Goal: Task Accomplishment & Management: Use online tool/utility

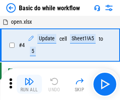
click at [29, 84] on img "button" at bounding box center [28, 81] width 9 height 9
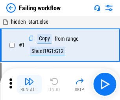
click at [29, 84] on img "button" at bounding box center [28, 81] width 9 height 9
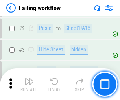
scroll to position [167, 0]
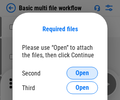
click at [82, 73] on span "Open" at bounding box center [82, 73] width 13 height 6
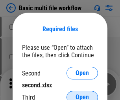
click at [82, 94] on span "Open" at bounding box center [82, 97] width 13 height 6
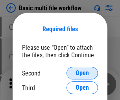
click at [82, 73] on span "Open" at bounding box center [82, 73] width 13 height 6
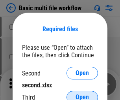
click at [82, 94] on span "Open" at bounding box center [82, 97] width 13 height 6
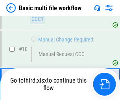
scroll to position [275, 0]
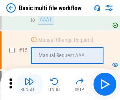
click at [29, 84] on img "button" at bounding box center [28, 81] width 9 height 9
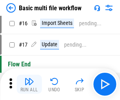
click at [29, 84] on img "button" at bounding box center [28, 81] width 9 height 9
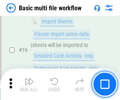
scroll to position [525, 0]
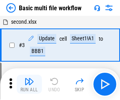
click at [29, 84] on img "button" at bounding box center [28, 81] width 9 height 9
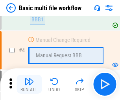
click at [29, 84] on img "button" at bounding box center [28, 81] width 9 height 9
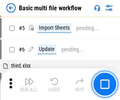
click at [29, 84] on img "button" at bounding box center [28, 81] width 9 height 9
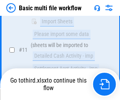
scroll to position [470, 0]
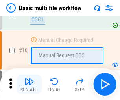
click at [29, 84] on img "button" at bounding box center [28, 81] width 9 height 9
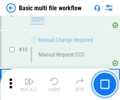
scroll to position [275, 0]
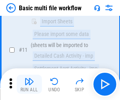
click at [29, 84] on img "button" at bounding box center [28, 81] width 9 height 9
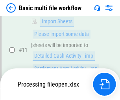
scroll to position [370, 0]
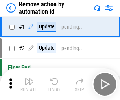
click at [29, 84] on img "button" at bounding box center [28, 81] width 9 height 9
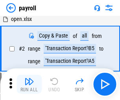
click at [29, 84] on img "button" at bounding box center [28, 81] width 9 height 9
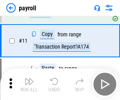
scroll to position [57, 0]
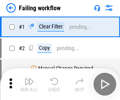
click at [29, 84] on img "button" at bounding box center [28, 81] width 9 height 9
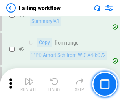
scroll to position [127, 0]
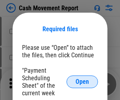
click at [82, 82] on span "Open" at bounding box center [82, 82] width 13 height 6
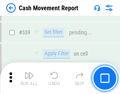
scroll to position [3503, 0]
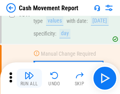
click at [29, 78] on img "button" at bounding box center [28, 75] width 9 height 9
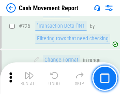
scroll to position [4118, 0]
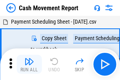
click at [29, 58] on img "button" at bounding box center [28, 61] width 9 height 9
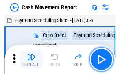
scroll to position [14, 0]
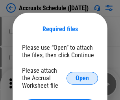
click at [82, 78] on span "Open" at bounding box center [82, 78] width 13 height 6
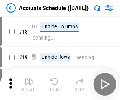
scroll to position [76, 0]
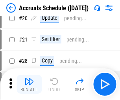
click at [29, 84] on img "button" at bounding box center [28, 81] width 9 height 9
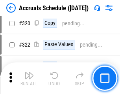
scroll to position [1468, 0]
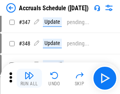
click at [29, 78] on img "button" at bounding box center [28, 75] width 9 height 9
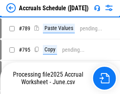
scroll to position [3315, 0]
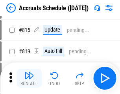
click at [29, 78] on img "button" at bounding box center [28, 75] width 9 height 9
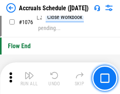
scroll to position [4727, 0]
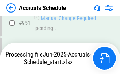
scroll to position [4379, 0]
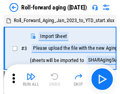
scroll to position [1, 0]
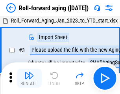
click at [29, 78] on img "button" at bounding box center [28, 75] width 9 height 9
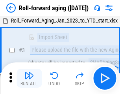
click at [29, 78] on img "button" at bounding box center [28, 75] width 9 height 9
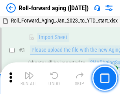
scroll to position [51, 0]
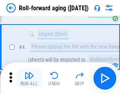
click at [29, 78] on img "button" at bounding box center [28, 75] width 9 height 9
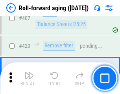
scroll to position [2737, 0]
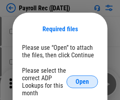
click at [82, 82] on span "Open" at bounding box center [82, 82] width 13 height 6
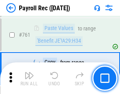
scroll to position [4857, 0]
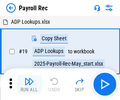
click at [29, 84] on img "button" at bounding box center [28, 81] width 9 height 9
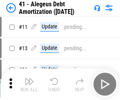
click at [29, 84] on img "button" at bounding box center [28, 81] width 9 height 9
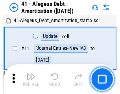
scroll to position [97, 0]
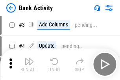
click at [29, 64] on img "button" at bounding box center [28, 61] width 9 height 9
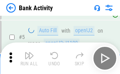
scroll to position [42, 0]
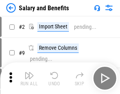
click at [29, 78] on img "button" at bounding box center [28, 75] width 9 height 9
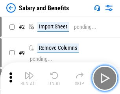
scroll to position [11, 0]
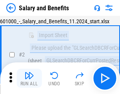
click at [29, 78] on img "button" at bounding box center [28, 75] width 9 height 9
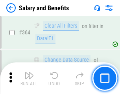
scroll to position [3717, 0]
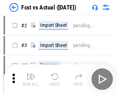
scroll to position [10, 0]
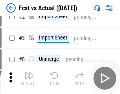
click at [29, 78] on img "button" at bounding box center [28, 75] width 9 height 9
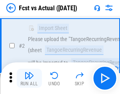
click at [29, 78] on img "button" at bounding box center [28, 75] width 9 height 9
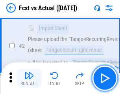
scroll to position [74, 0]
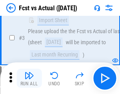
click at [29, 78] on img "button" at bounding box center [28, 75] width 9 height 9
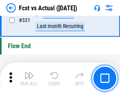
scroll to position [3778, 0]
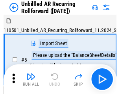
scroll to position [17, 0]
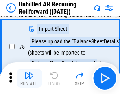
click at [29, 78] on img "button" at bounding box center [28, 75] width 9 height 9
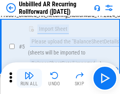
click at [29, 78] on img "button" at bounding box center [28, 75] width 9 height 9
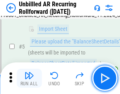
scroll to position [74, 0]
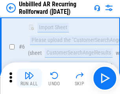
click at [29, 78] on img "button" at bounding box center [28, 75] width 9 height 9
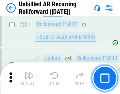
scroll to position [2681, 0]
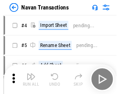
scroll to position [13, 0]
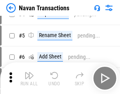
click at [29, 78] on img "button" at bounding box center [28, 75] width 9 height 9
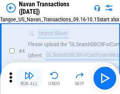
click at [29, 78] on img "button" at bounding box center [28, 75] width 9 height 9
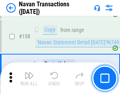
scroll to position [2559, 0]
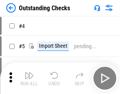
click at [29, 78] on img "button" at bounding box center [28, 75] width 9 height 9
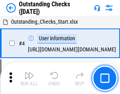
scroll to position [33, 0]
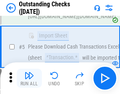
click at [29, 78] on img "button" at bounding box center [28, 75] width 9 height 9
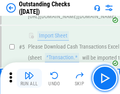
scroll to position [82, 0]
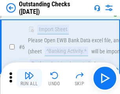
click at [29, 78] on img "button" at bounding box center [28, 75] width 9 height 9
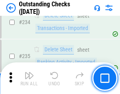
scroll to position [2397, 0]
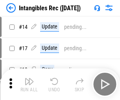
click at [29, 84] on img "button" at bounding box center [28, 81] width 9 height 9
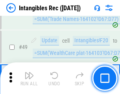
scroll to position [307, 0]
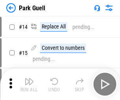
click at [29, 78] on img "button" at bounding box center [28, 81] width 9 height 9
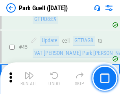
scroll to position [987, 0]
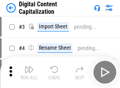
click at [29, 66] on img "button" at bounding box center [28, 69] width 9 height 9
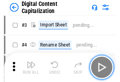
scroll to position [23, 0]
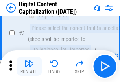
click at [29, 66] on img "button" at bounding box center [28, 63] width 9 height 9
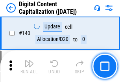
scroll to position [837, 0]
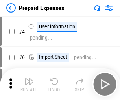
click at [29, 78] on img "button" at bounding box center [28, 81] width 9 height 9
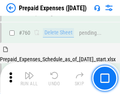
scroll to position [2187, 0]
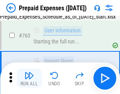
click at [29, 78] on img "button" at bounding box center [28, 75] width 9 height 9
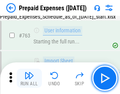
scroll to position [2234, 0]
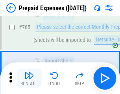
click at [29, 78] on img "button" at bounding box center [28, 75] width 9 height 9
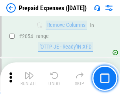
scroll to position [8250, 0]
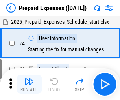
click at [29, 84] on img "button" at bounding box center [28, 81] width 9 height 9
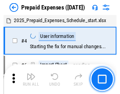
scroll to position [35, 0]
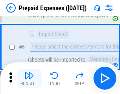
click at [29, 78] on img "button" at bounding box center [28, 75] width 9 height 9
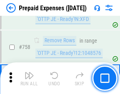
scroll to position [2812, 0]
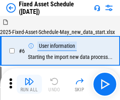
click at [29, 84] on img "button" at bounding box center [28, 81] width 9 height 9
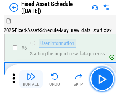
scroll to position [43, 0]
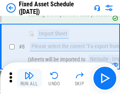
click at [29, 78] on img "button" at bounding box center [28, 75] width 9 height 9
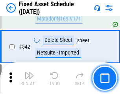
scroll to position [2814, 0]
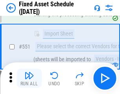
click at [29, 78] on img "button" at bounding box center [28, 75] width 9 height 9
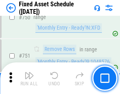
scroll to position [3848, 0]
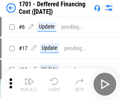
click at [29, 84] on img "button" at bounding box center [28, 81] width 9 height 9
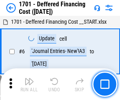
scroll to position [95, 0]
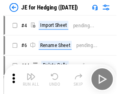
scroll to position [1, 0]
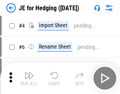
click at [29, 78] on img "button" at bounding box center [28, 75] width 9 height 9
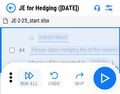
click at [29, 78] on img "button" at bounding box center [28, 75] width 9 height 9
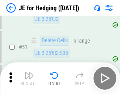
scroll to position [511, 0]
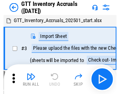
scroll to position [1, 0]
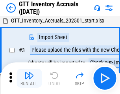
click at [29, 78] on img "button" at bounding box center [28, 75] width 9 height 9
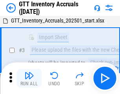
click at [29, 78] on img "button" at bounding box center [28, 75] width 9 height 9
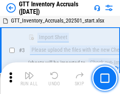
scroll to position [51, 0]
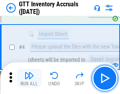
click at [29, 78] on img "button" at bounding box center [28, 75] width 9 height 9
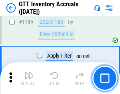
scroll to position [6445, 0]
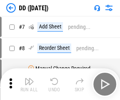
click at [29, 84] on img "button" at bounding box center [28, 81] width 9 height 9
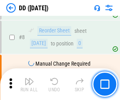
scroll to position [76, 0]
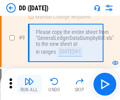
click at [29, 84] on img "button" at bounding box center [28, 81] width 9 height 9
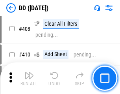
scroll to position [3531, 0]
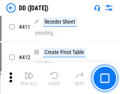
click at [29, 78] on img "button" at bounding box center [28, 75] width 9 height 9
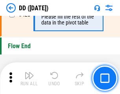
scroll to position [3777, 0]
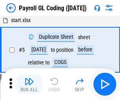
click at [29, 84] on img "button" at bounding box center [28, 81] width 9 height 9
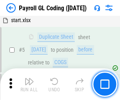
scroll to position [95, 0]
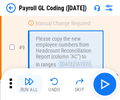
click at [29, 84] on img "button" at bounding box center [28, 81] width 9 height 9
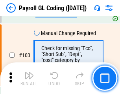
scroll to position [1852, 0]
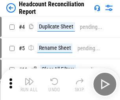
click at [29, 84] on img "button" at bounding box center [28, 81] width 9 height 9
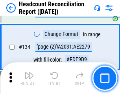
scroll to position [949, 0]
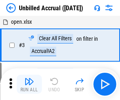
click at [29, 84] on img "button" at bounding box center [28, 81] width 9 height 9
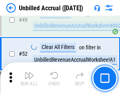
scroll to position [716, 0]
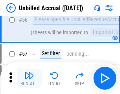
click at [29, 78] on img "button" at bounding box center [28, 75] width 9 height 9
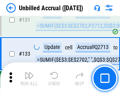
scroll to position [2351, 0]
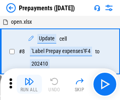
click at [29, 84] on img "button" at bounding box center [28, 81] width 9 height 9
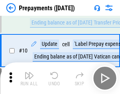
scroll to position [49, 0]
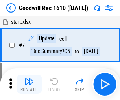
click at [29, 84] on img "button" at bounding box center [28, 81] width 9 height 9
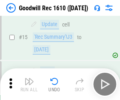
scroll to position [135, 0]
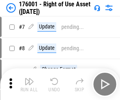
click at [29, 84] on img "button" at bounding box center [28, 81] width 9 height 9
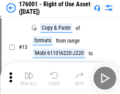
scroll to position [51, 0]
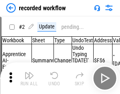
click at [29, 78] on img "button" at bounding box center [28, 75] width 9 height 9
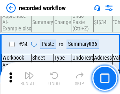
scroll to position [2467, 0]
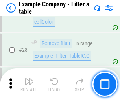
scroll to position [722, 0]
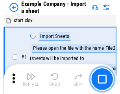
scroll to position [12, 0]
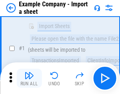
click at [29, 78] on img "button" at bounding box center [28, 75] width 9 height 9
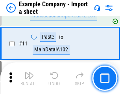
scroll to position [174, 0]
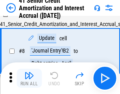
click at [29, 78] on img "button" at bounding box center [28, 75] width 9 height 9
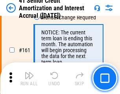
click at [29, 78] on img "button" at bounding box center [28, 75] width 9 height 9
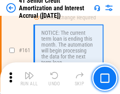
scroll to position [844, 0]
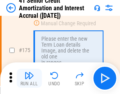
click at [29, 78] on img "button" at bounding box center [28, 75] width 9 height 9
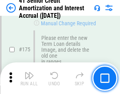
scroll to position [924, 0]
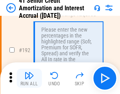
click at [29, 78] on img "button" at bounding box center [28, 75] width 9 height 9
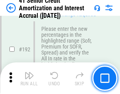
scroll to position [1007, 0]
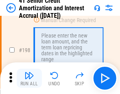
click at [29, 78] on img "button" at bounding box center [28, 75] width 9 height 9
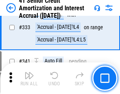
scroll to position [2016, 0]
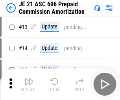
click at [29, 78] on img "button" at bounding box center [28, 81] width 9 height 9
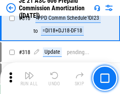
scroll to position [1474, 0]
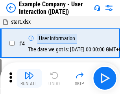
click at [29, 78] on img "button" at bounding box center [28, 75] width 9 height 9
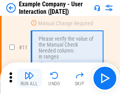
click at [29, 78] on img "button" at bounding box center [28, 75] width 9 height 9
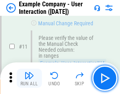
scroll to position [171, 0]
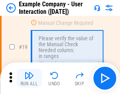
click at [29, 78] on img "button" at bounding box center [28, 75] width 9 height 9
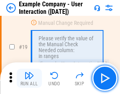
click at [29, 78] on img "button" at bounding box center [28, 75] width 9 height 9
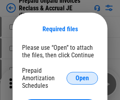
click at [82, 78] on span "Open" at bounding box center [82, 78] width 13 height 6
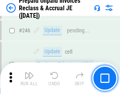
scroll to position [1066, 0]
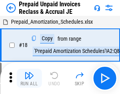
click at [29, 78] on img "button" at bounding box center [28, 75] width 9 height 9
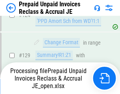
scroll to position [572, 0]
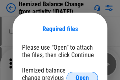
click at [82, 75] on span "Open" at bounding box center [82, 78] width 13 height 6
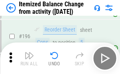
scroll to position [1519, 0]
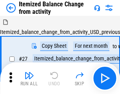
scroll to position [12, 0]
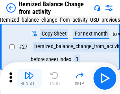
click at [29, 78] on img "button" at bounding box center [28, 75] width 9 height 9
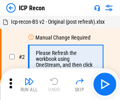
scroll to position [4, 0]
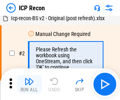
click at [29, 84] on img "button" at bounding box center [28, 81] width 9 height 9
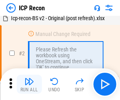
click at [29, 84] on img "button" at bounding box center [28, 81] width 9 height 9
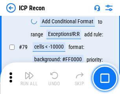
scroll to position [773, 0]
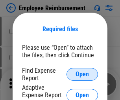
click at [82, 74] on span "Open" at bounding box center [82, 74] width 13 height 6
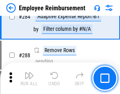
scroll to position [2145, 0]
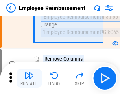
click at [29, 78] on img "button" at bounding box center [28, 75] width 9 height 9
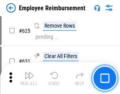
scroll to position [4725, 0]
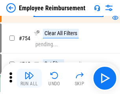
click at [29, 78] on img "button" at bounding box center [28, 75] width 9 height 9
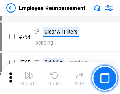
scroll to position [5537, 0]
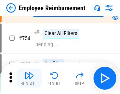
click at [29, 78] on img "button" at bounding box center [28, 75] width 9 height 9
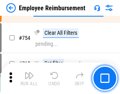
click at [29, 78] on img "button" at bounding box center [28, 75] width 9 height 9
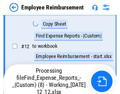
scroll to position [161, 0]
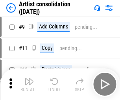
click at [29, 84] on img "button" at bounding box center [28, 81] width 9 height 9
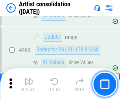
scroll to position [3456, 0]
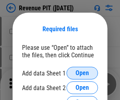
click at [82, 73] on span "Open" at bounding box center [82, 73] width 13 height 6
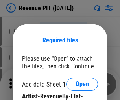
scroll to position [11, 0]
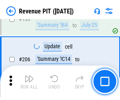
scroll to position [802, 0]
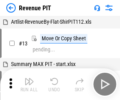
scroll to position [12, 0]
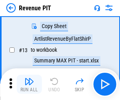
click at [29, 84] on img "button" at bounding box center [28, 81] width 9 height 9
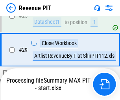
scroll to position [362, 0]
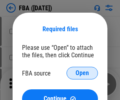
click at [82, 73] on span "Open" at bounding box center [82, 73] width 13 height 6
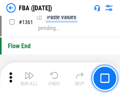
scroll to position [8476, 0]
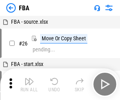
scroll to position [8, 0]
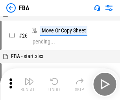
click at [29, 84] on img "button" at bounding box center [28, 81] width 9 height 9
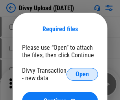
click at [82, 74] on span "Open" at bounding box center [82, 74] width 13 height 6
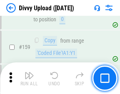
scroll to position [817, 0]
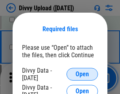
click at [82, 74] on span "Open" at bounding box center [82, 74] width 13 height 6
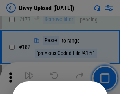
scroll to position [886, 0]
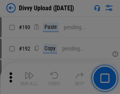
scroll to position [996, 0]
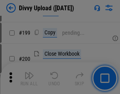
scroll to position [1148, 0]
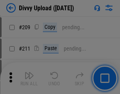
scroll to position [1341, 0]
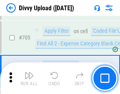
scroll to position [5399, 0]
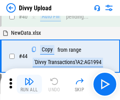
click at [29, 84] on img "button" at bounding box center [28, 81] width 9 height 9
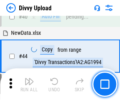
scroll to position [87, 0]
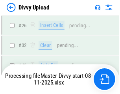
scroll to position [817, 0]
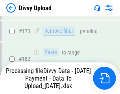
scroll to position [883, 0]
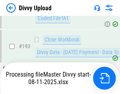
scroll to position [1103, 0]
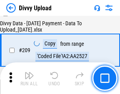
scroll to position [1451, 0]
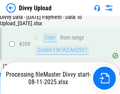
scroll to position [1451, 0]
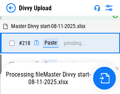
scroll to position [1699, 0]
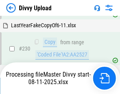
scroll to position [1959, 0]
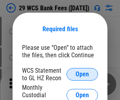
click at [82, 74] on span "Open" at bounding box center [82, 74] width 13 height 6
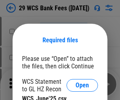
scroll to position [11, 0]
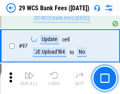
scroll to position [769, 0]
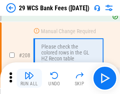
click at [29, 78] on img "button" at bounding box center [28, 75] width 9 height 9
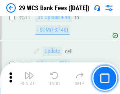
scroll to position [3971, 0]
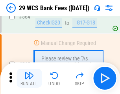
click at [29, 78] on img "button" at bounding box center [28, 75] width 9 height 9
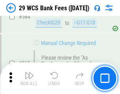
scroll to position [4268, 0]
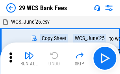
scroll to position [14, 0]
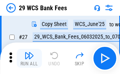
click at [29, 58] on img "button" at bounding box center [28, 55] width 9 height 9
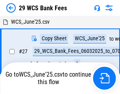
scroll to position [4, 0]
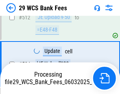
scroll to position [4214, 0]
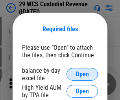
click at [82, 74] on span "Open" at bounding box center [82, 74] width 13 height 6
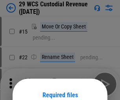
scroll to position [66, 0]
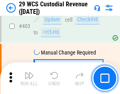
scroll to position [3656, 0]
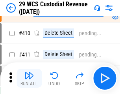
click at [29, 78] on img "button" at bounding box center [28, 75] width 9 height 9
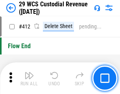
scroll to position [3769, 0]
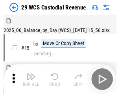
scroll to position [19, 0]
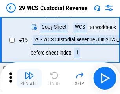
click at [29, 78] on img "button" at bounding box center [28, 75] width 9 height 9
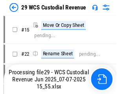
scroll to position [15, 0]
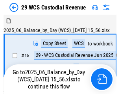
scroll to position [15, 0]
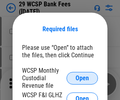
click at [82, 78] on span "Open" at bounding box center [82, 78] width 13 height 6
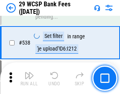
scroll to position [3032, 0]
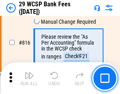
click at [29, 78] on img "button" at bounding box center [28, 75] width 9 height 9
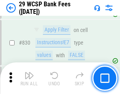
scroll to position [5008, 0]
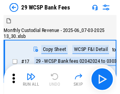
scroll to position [19, 0]
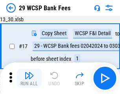
click at [29, 78] on img "button" at bounding box center [28, 75] width 9 height 9
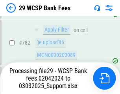
scroll to position [4665, 0]
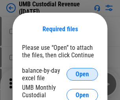
click at [82, 74] on span "Open" at bounding box center [82, 74] width 13 height 6
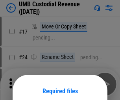
scroll to position [62, 0]
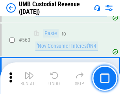
scroll to position [3616, 0]
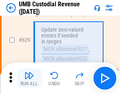
click at [29, 78] on img "button" at bounding box center [28, 75] width 9 height 9
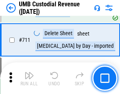
scroll to position [4804, 0]
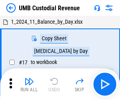
scroll to position [6, 0]
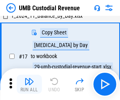
click at [29, 84] on img "button" at bounding box center [28, 81] width 9 height 9
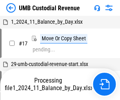
scroll to position [6, 0]
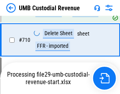
scroll to position [4752, 0]
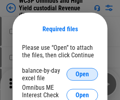
click at [82, 74] on span "Open" at bounding box center [82, 74] width 13 height 6
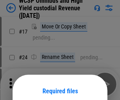
scroll to position [62, 0]
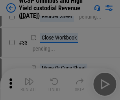
scroll to position [180, 0]
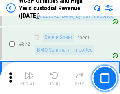
scroll to position [6680, 0]
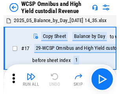
scroll to position [4, 0]
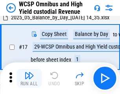
click at [29, 78] on img "button" at bounding box center [28, 75] width 9 height 9
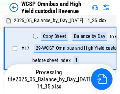
scroll to position [4, 0]
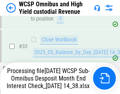
scroll to position [391, 0]
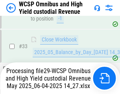
scroll to position [810, 0]
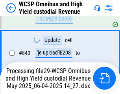
scroll to position [6560, 0]
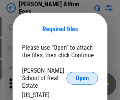
click at [82, 75] on span "Open" at bounding box center [82, 78] width 13 height 6
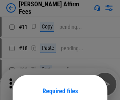
scroll to position [62, 0]
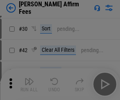
scroll to position [161, 0]
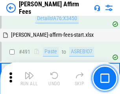
scroll to position [2146, 0]
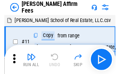
scroll to position [8, 0]
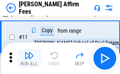
click at [29, 58] on img "button" at bounding box center [28, 55] width 9 height 9
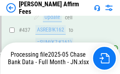
scroll to position [2070, 0]
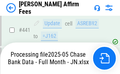
scroll to position [2070, 0]
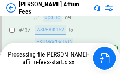
scroll to position [2070, 0]
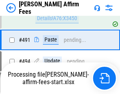
scroll to position [2146, 0]
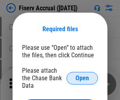
click at [82, 75] on span "Open" at bounding box center [82, 78] width 13 height 6
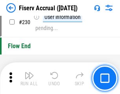
scroll to position [2501, 0]
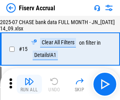
click at [29, 84] on img "button" at bounding box center [28, 81] width 9 height 9
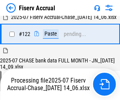
scroll to position [1098, 0]
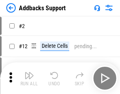
click at [29, 78] on img "button" at bounding box center [28, 75] width 9 height 9
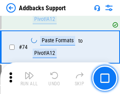
scroll to position [575, 0]
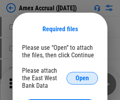
click at [82, 78] on span "Open" at bounding box center [82, 78] width 13 height 6
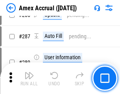
scroll to position [2161, 0]
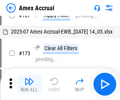
click at [29, 84] on img "button" at bounding box center [28, 81] width 9 height 9
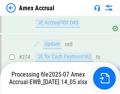
scroll to position [2352, 0]
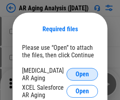
click at [82, 73] on span "Open" at bounding box center [82, 74] width 13 height 6
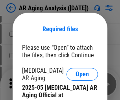
scroll to position [238, 0]
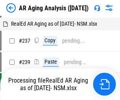
scroll to position [8, 0]
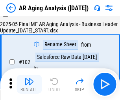
click at [29, 84] on img "button" at bounding box center [28, 81] width 9 height 9
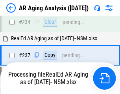
scroll to position [1223, 0]
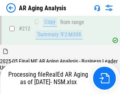
scroll to position [1187, 0]
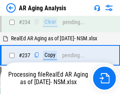
scroll to position [1247, 0]
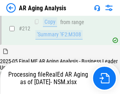
scroll to position [1180, 0]
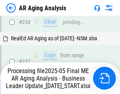
scroll to position [1214, 0]
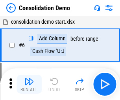
click at [29, 84] on img "button" at bounding box center [28, 81] width 9 height 9
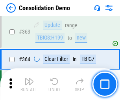
scroll to position [2645, 0]
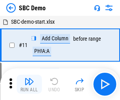
click at [29, 84] on img "button" at bounding box center [28, 81] width 9 height 9
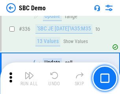
scroll to position [2076, 0]
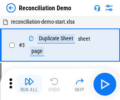
click at [29, 84] on img "button" at bounding box center [28, 81] width 9 height 9
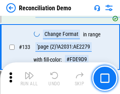
scroll to position [937, 0]
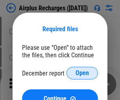
click at [82, 73] on span "Open" at bounding box center [82, 73] width 13 height 6
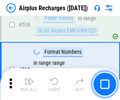
scroll to position [3396, 0]
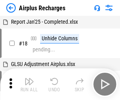
click at [29, 84] on img "button" at bounding box center [28, 81] width 9 height 9
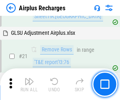
scroll to position [81, 0]
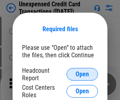
click at [82, 74] on span "Open" at bounding box center [82, 74] width 13 height 6
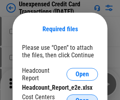
click at [82, 97] on span "Open" at bounding box center [82, 100] width 13 height 6
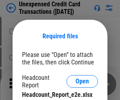
scroll to position [7, 0]
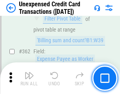
scroll to position [2030, 0]
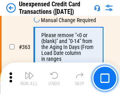
click at [29, 78] on img "button" at bounding box center [28, 75] width 9 height 9
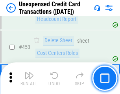
scroll to position [2692, 0]
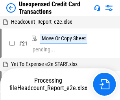
scroll to position [12, 0]
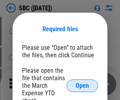
click at [82, 85] on span "Open" at bounding box center [82, 85] width 13 height 6
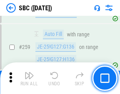
scroll to position [1542, 0]
